Goal: Navigation & Orientation: Go to known website

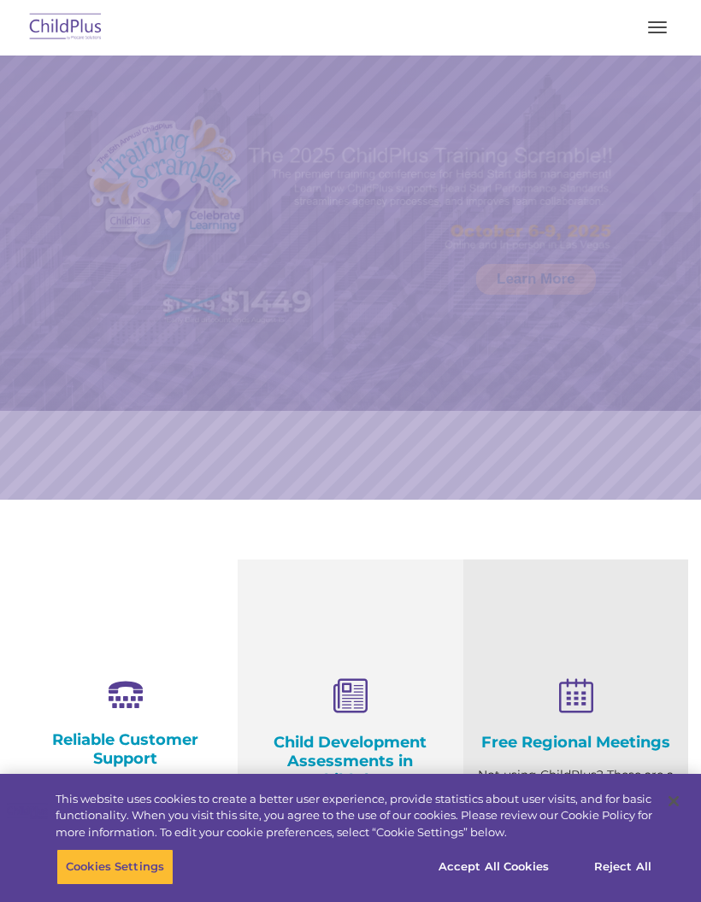
select select "MEDIUM"
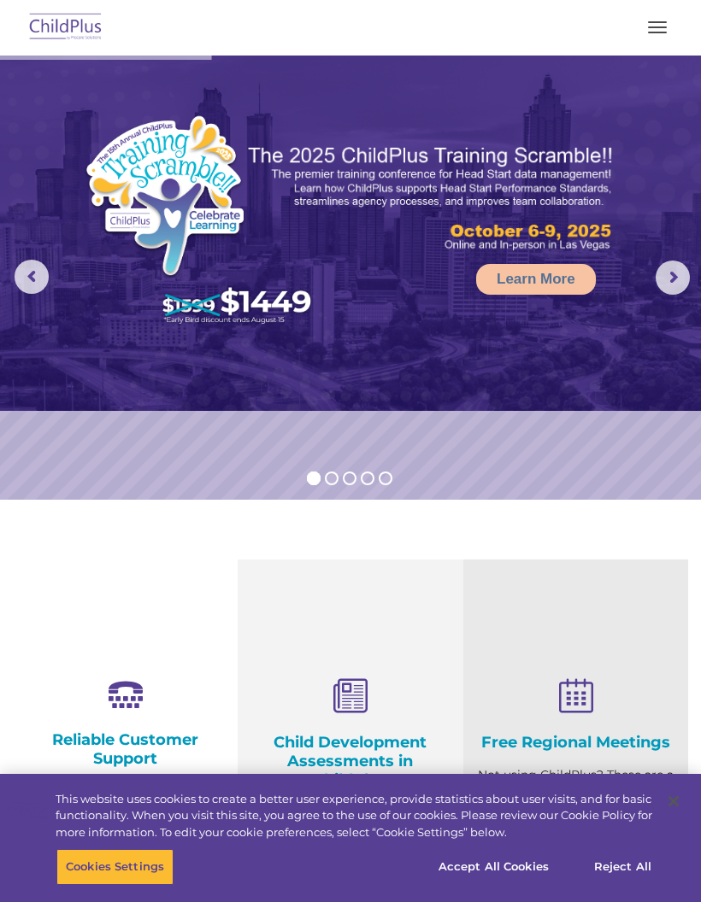
click at [652, 39] on button "button" at bounding box center [657, 27] width 36 height 27
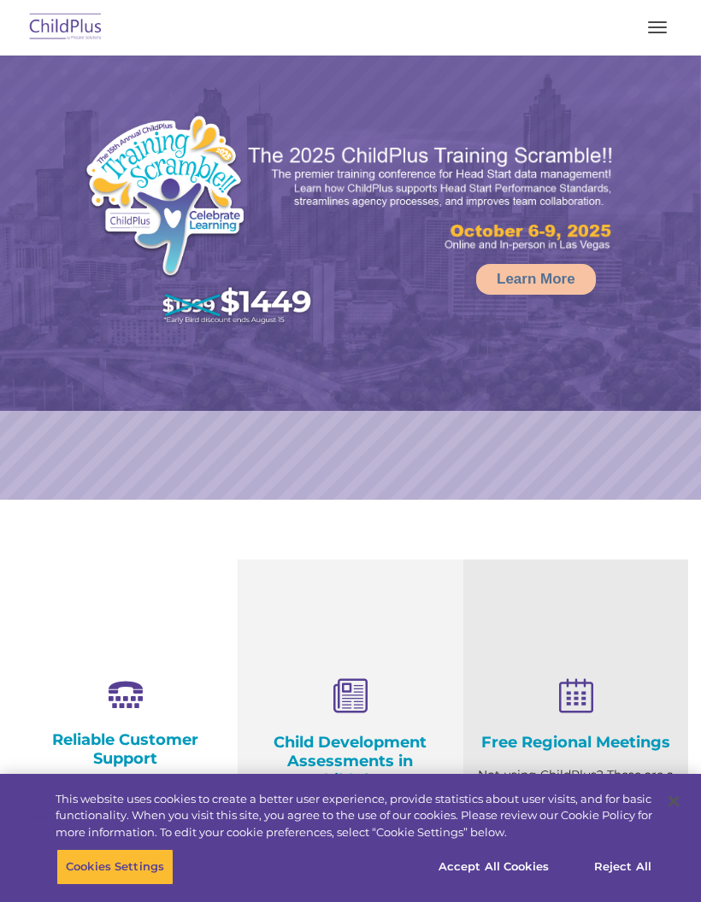
select select "MEDIUM"
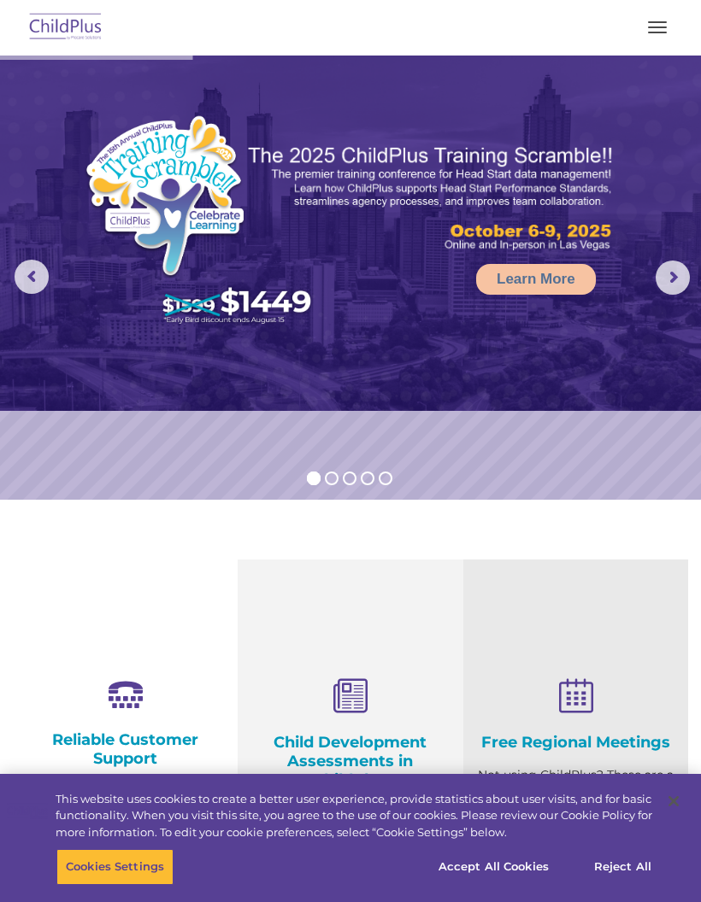
click at [60, 28] on img at bounding box center [66, 28] width 80 height 40
click at [646, 37] on button "button" at bounding box center [657, 27] width 36 height 27
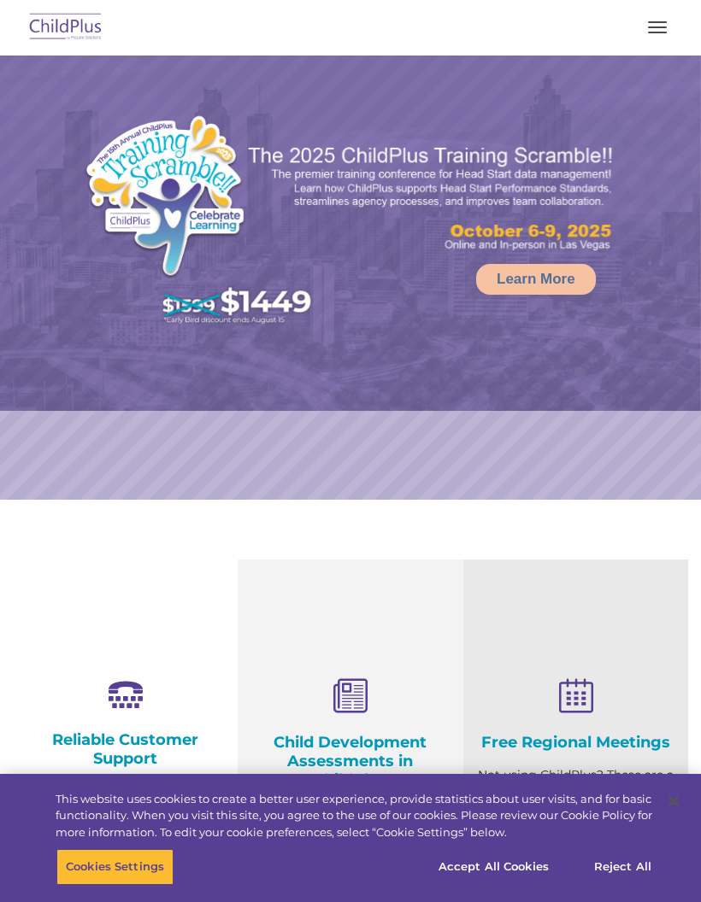
select select "MEDIUM"
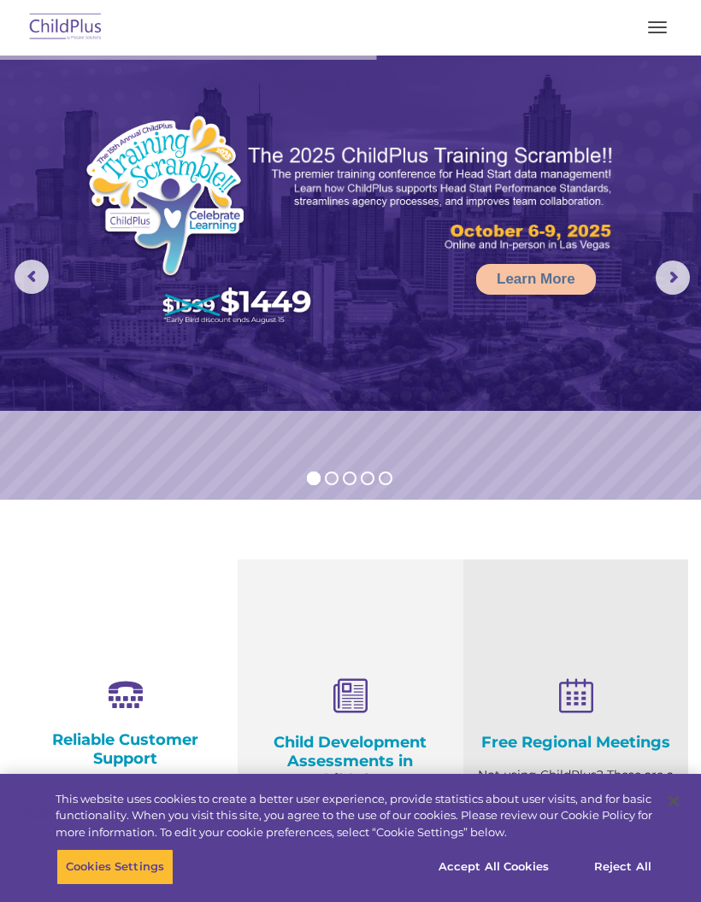
click at [658, 35] on button "button" at bounding box center [657, 27] width 36 height 27
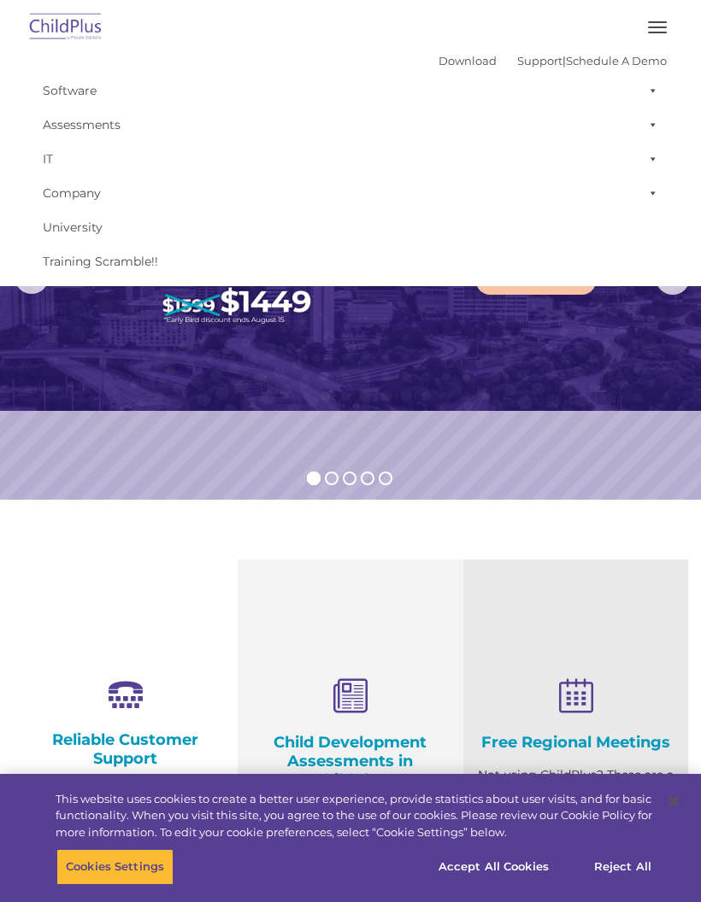
click at [657, 86] on span at bounding box center [649, 90] width 17 height 34
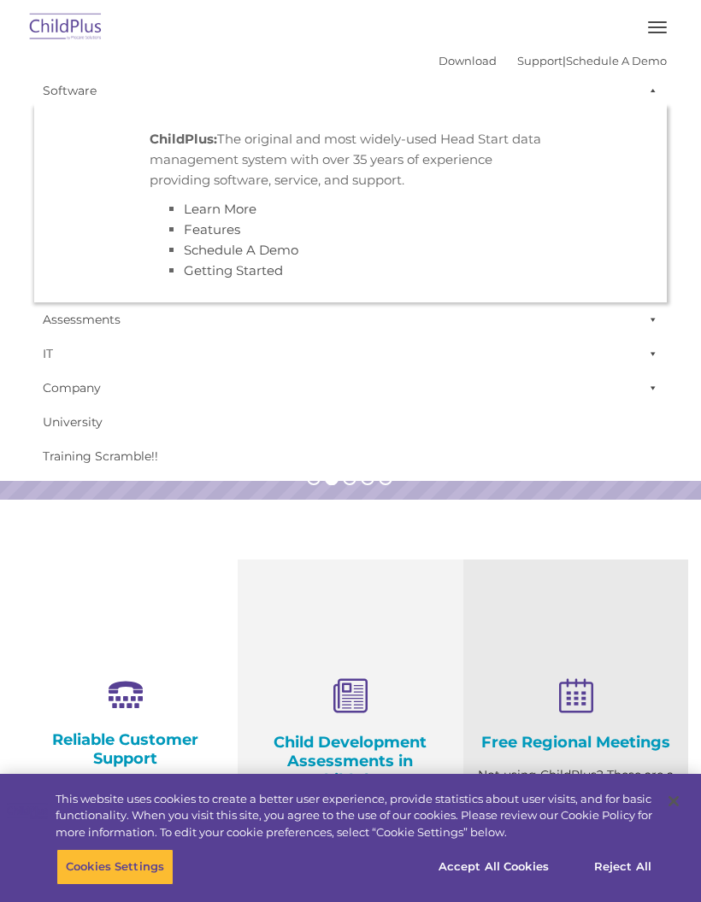
click at [656, 86] on span at bounding box center [649, 90] width 17 height 34
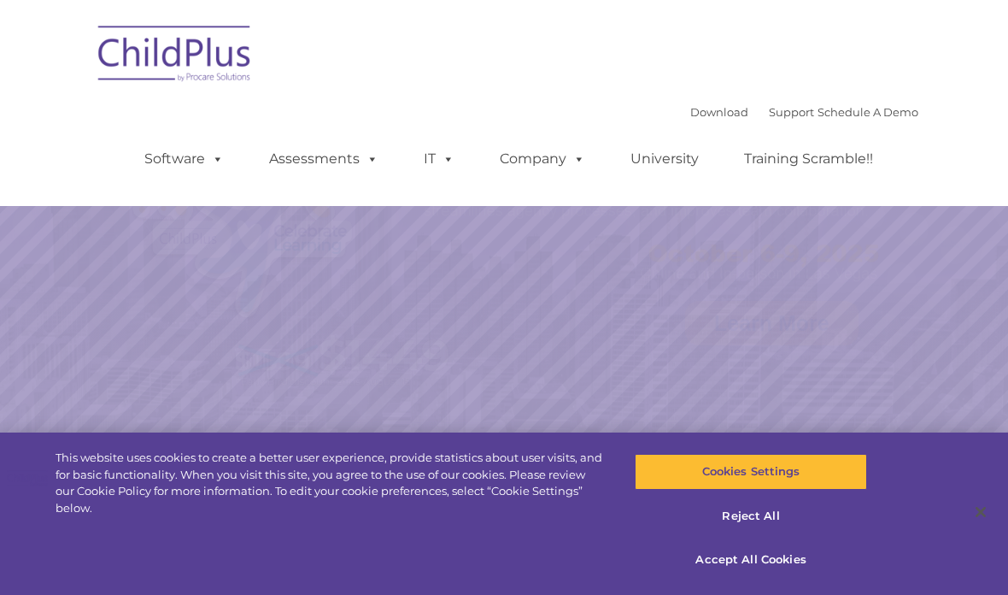
scroll to position [78, 0]
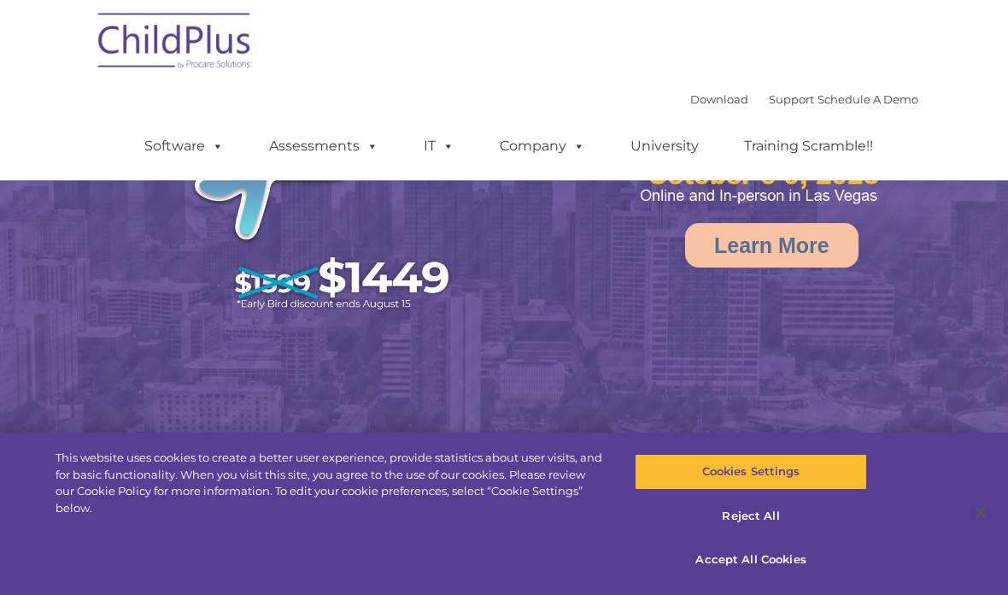
select select "MEDIUM"
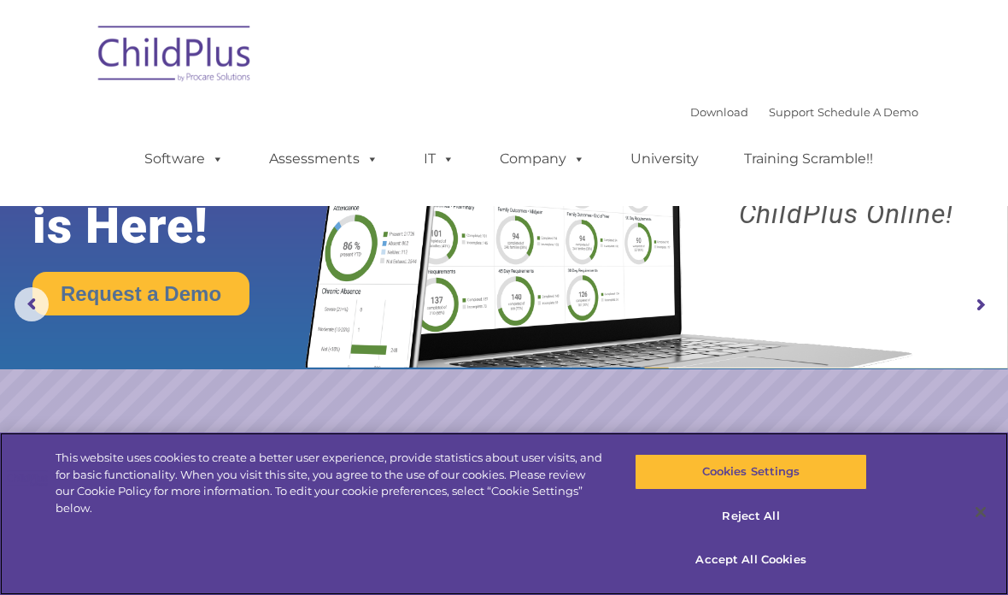
scroll to position [0, 0]
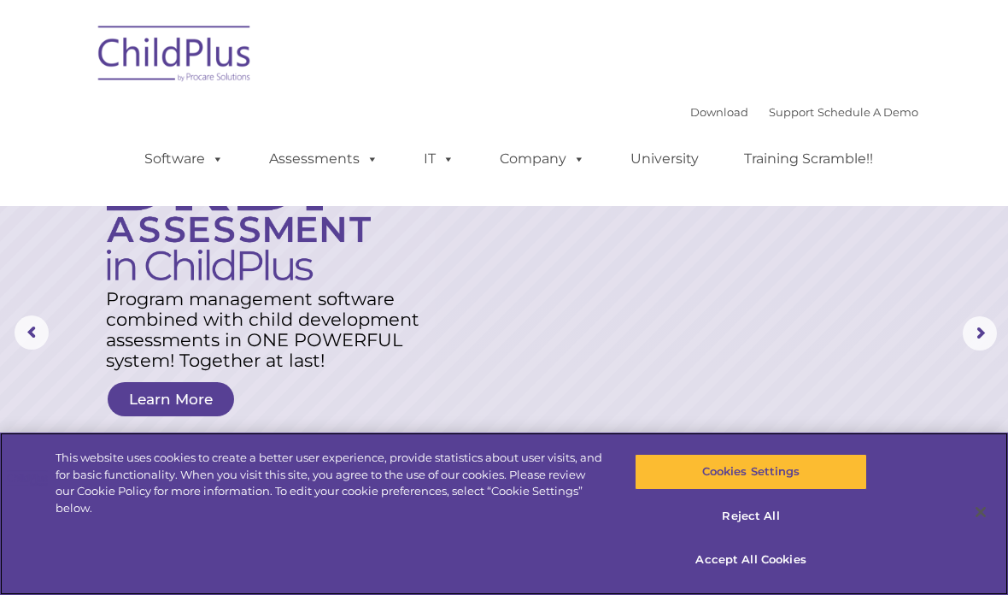
click at [759, 523] on button "Reject All" at bounding box center [751, 516] width 232 height 36
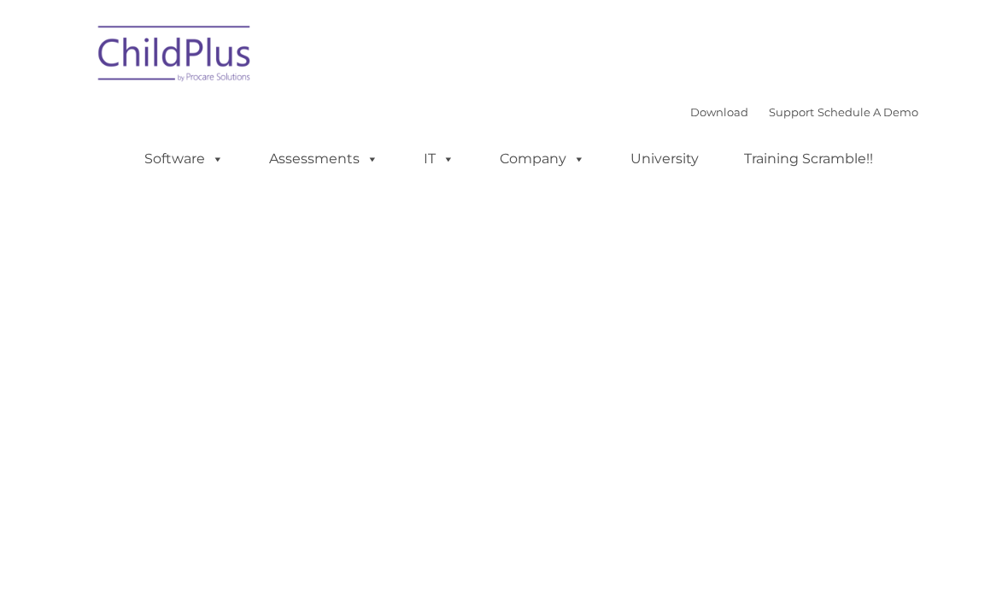
type input ""
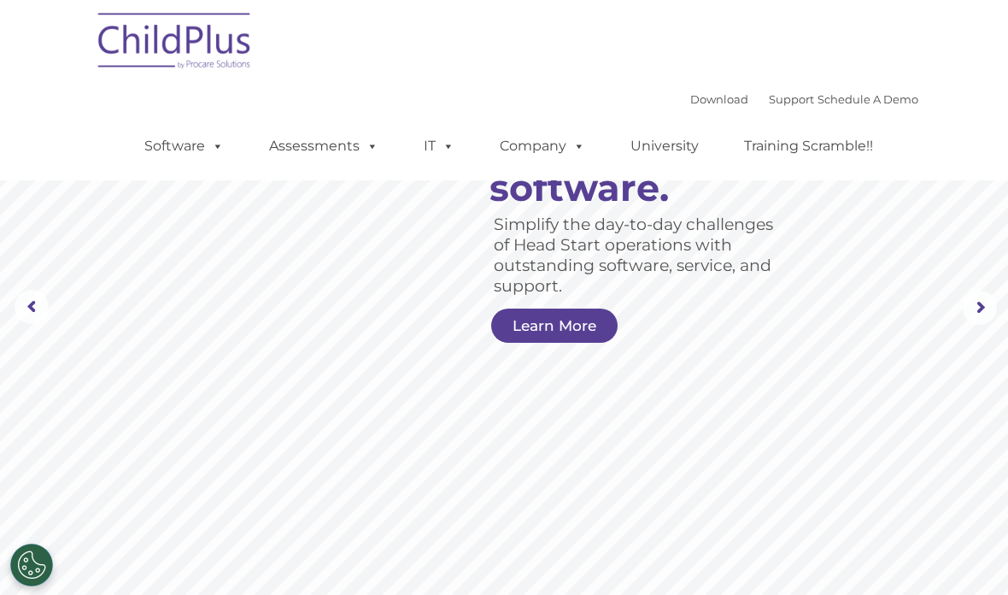
click at [133, 538] on rs-slide "Simplify the day-to-day challenges of Head Start operations with outstanding so…" at bounding box center [504, 307] width 1008 height 666
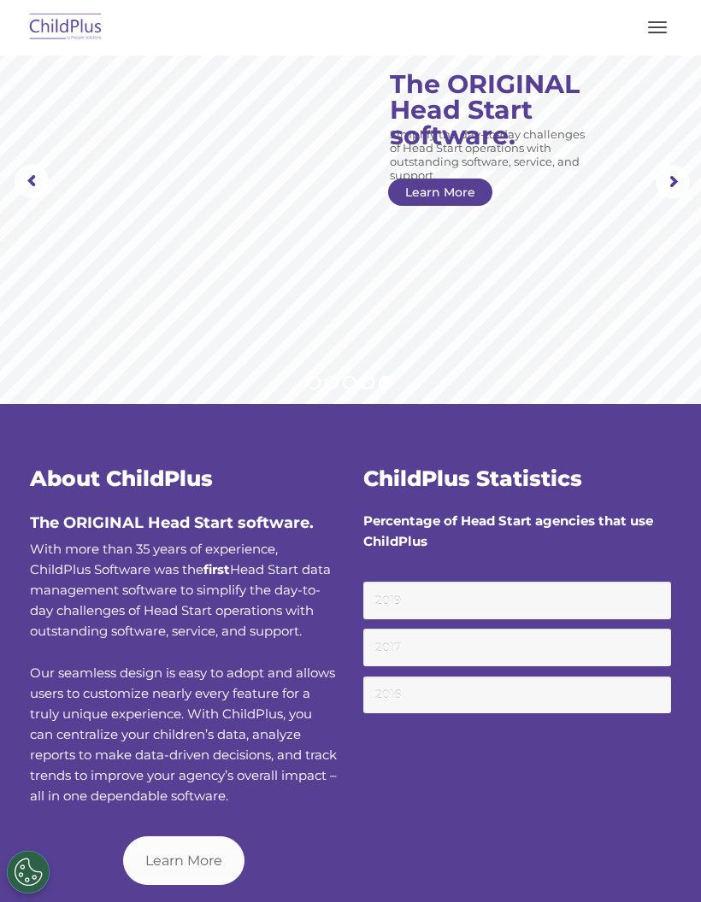
scroll to position [9, 0]
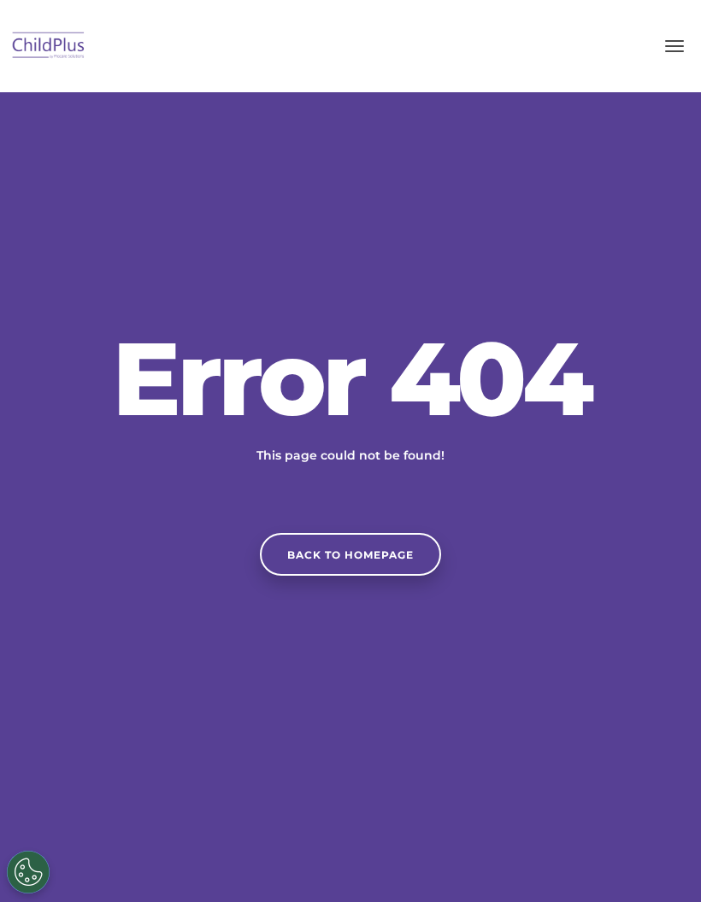
click at [677, 52] on button "button" at bounding box center [674, 45] width 36 height 27
